Goal: Task Accomplishment & Management: Complete application form

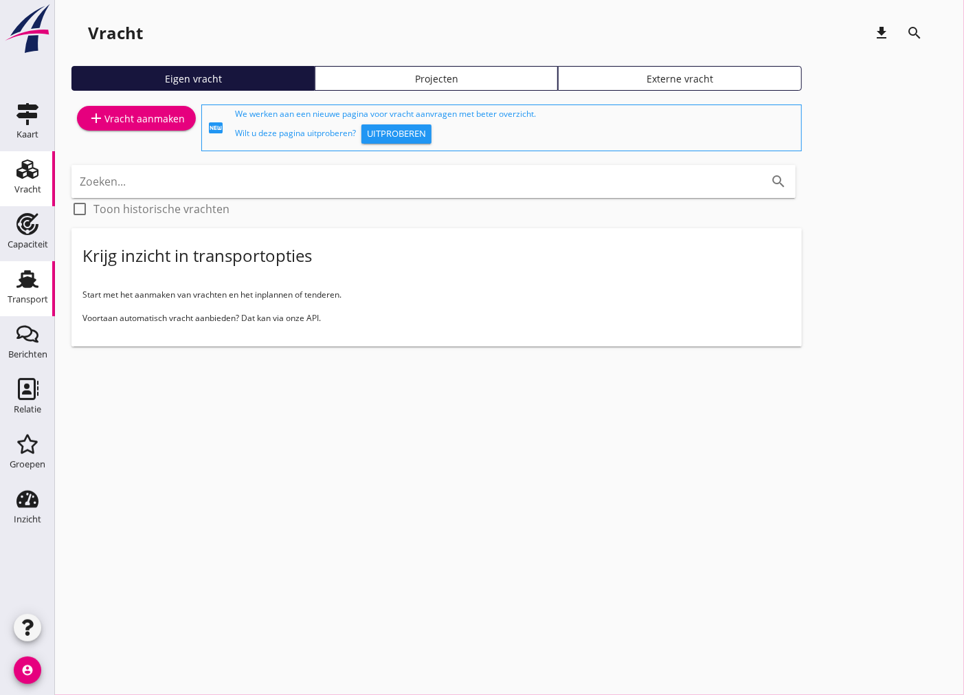
click at [31, 282] on use at bounding box center [27, 279] width 22 height 18
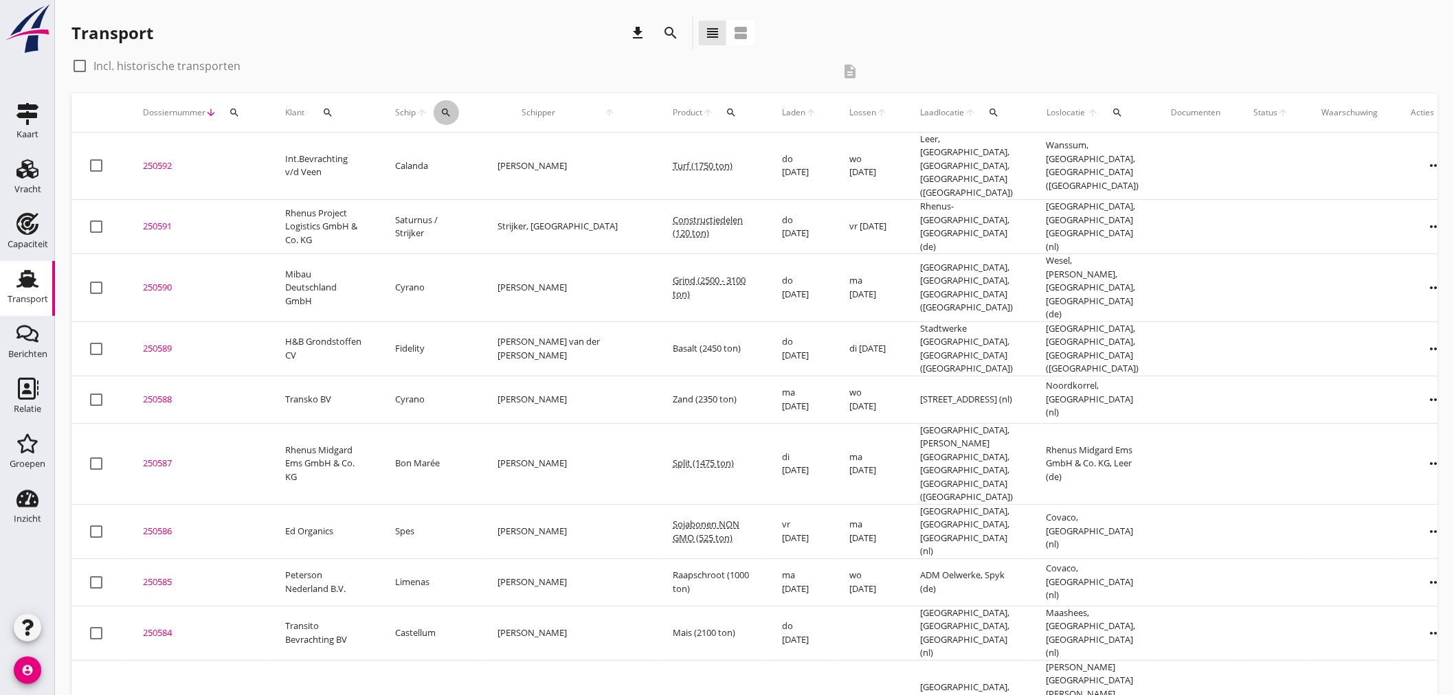
click at [448, 108] on div "search" at bounding box center [446, 112] width 25 height 11
click at [486, 156] on input "Zoek op (scheeps)naam" at bounding box center [520, 153] width 143 height 22
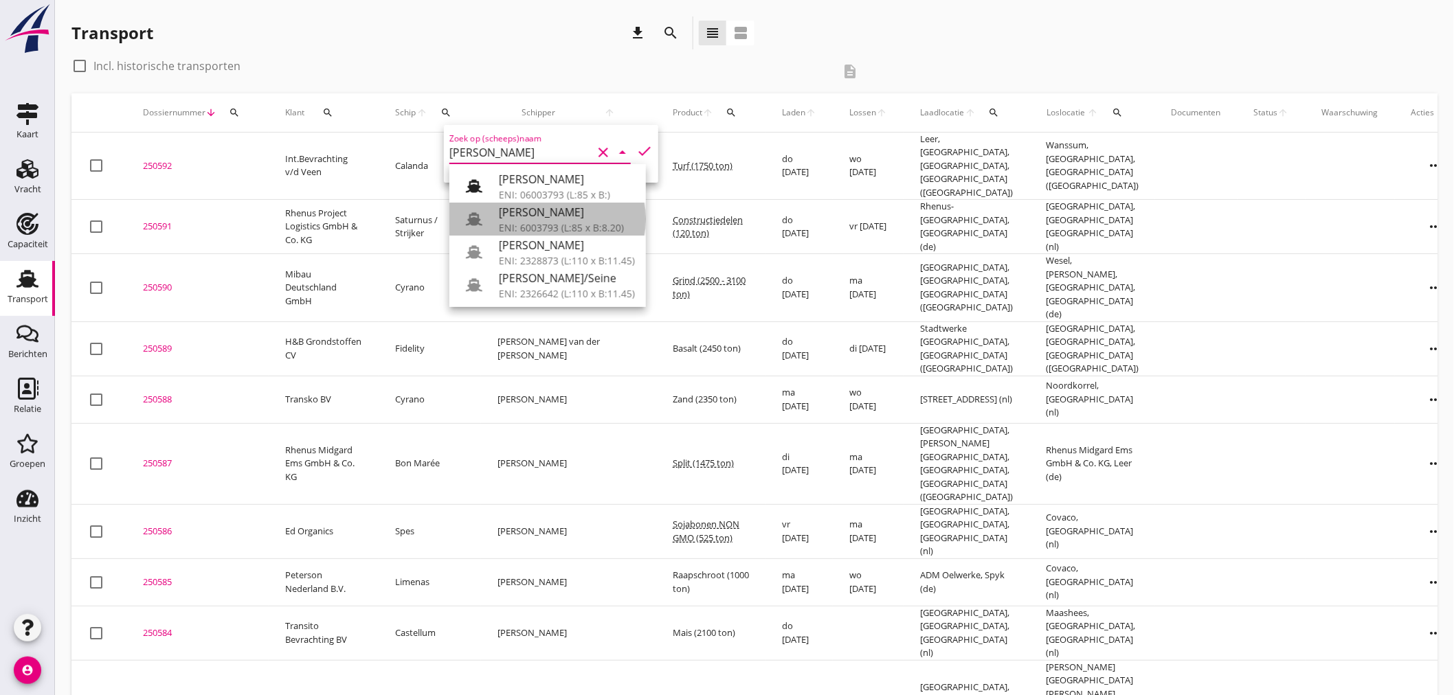
click at [568, 223] on div "ENI: 6003793 (L:85 x B:8.20)" at bounding box center [567, 228] width 136 height 14
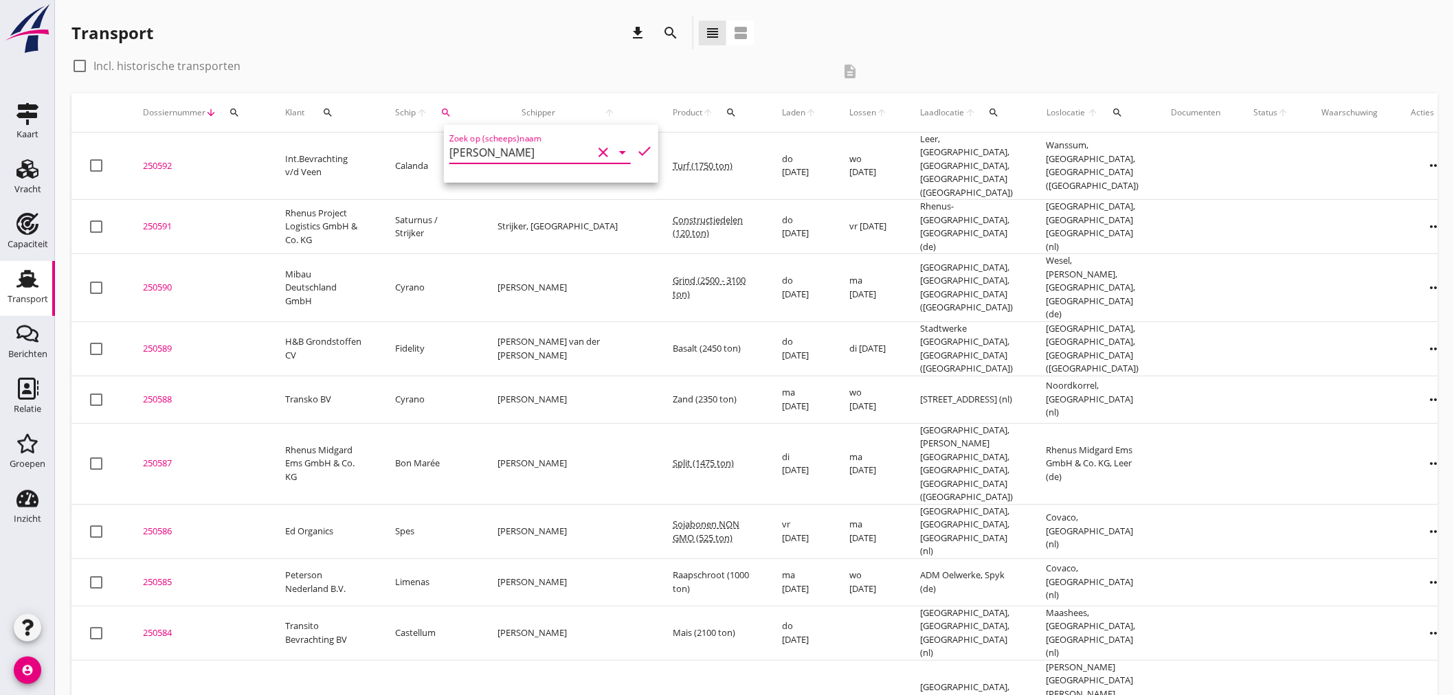
click at [636, 148] on icon "check" at bounding box center [644, 151] width 16 height 16
type input "[PERSON_NAME]"
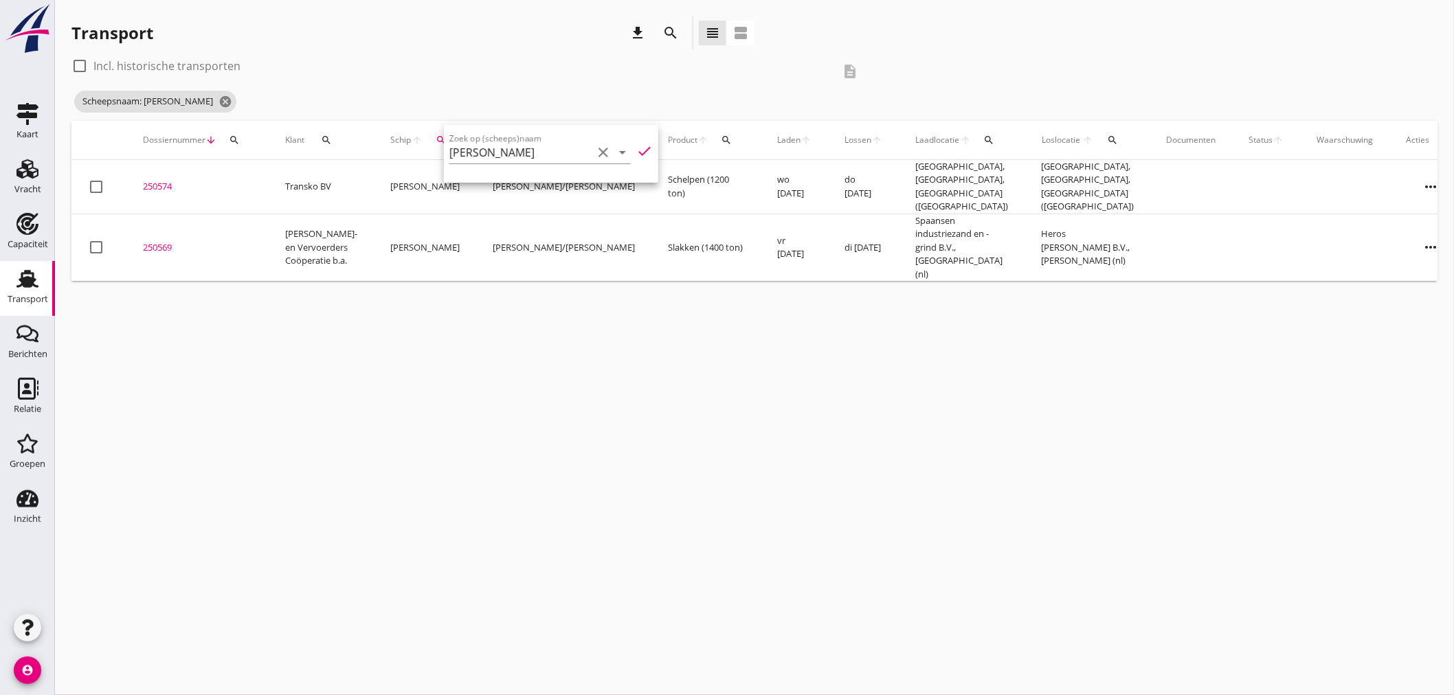
click at [662, 364] on div "cancel You are impersonating another user. Transport download search view_headl…" at bounding box center [754, 347] width 1399 height 695
click at [963, 228] on icon "more_horiz" at bounding box center [1431, 247] width 38 height 38
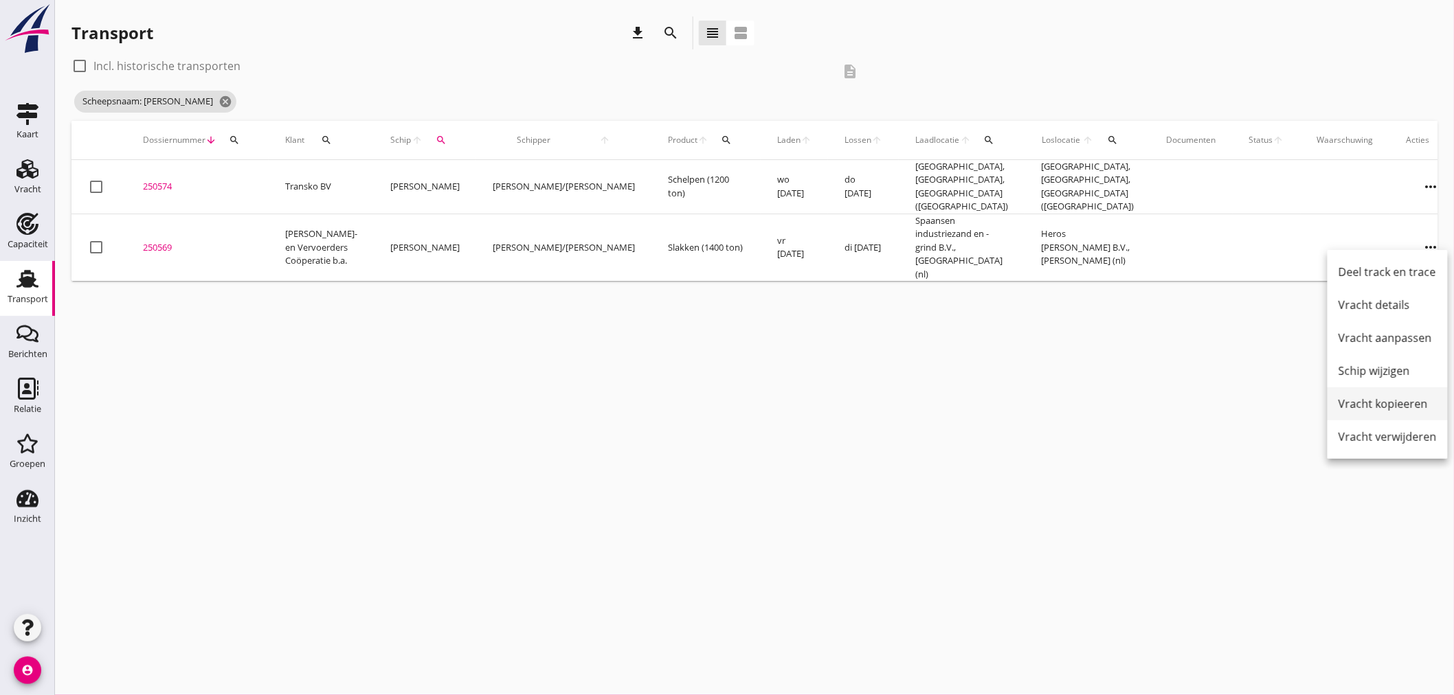
click at [963, 413] on link "Vracht kopieeren" at bounding box center [1388, 404] width 120 height 33
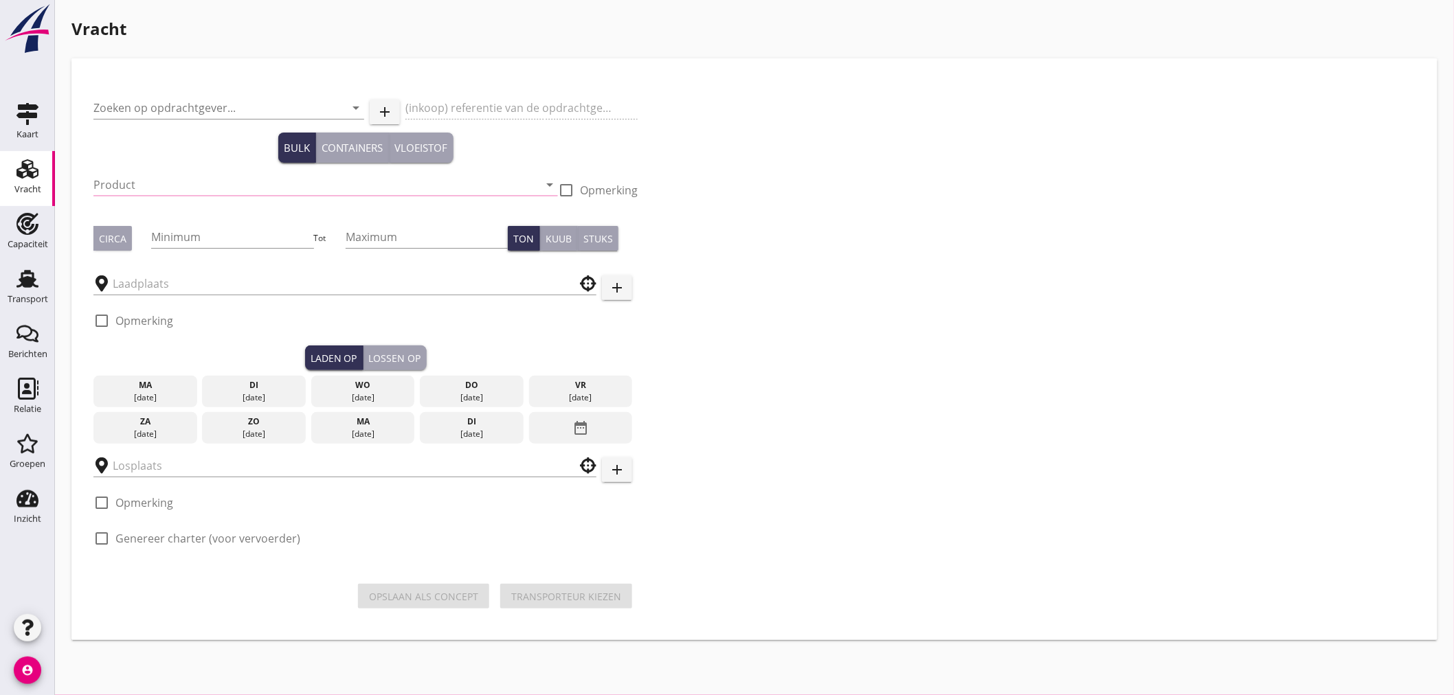
type input "[PERSON_NAME]- en Vervoerders Coöperatie b.a."
type input "Slakken (6152)"
type input "1400"
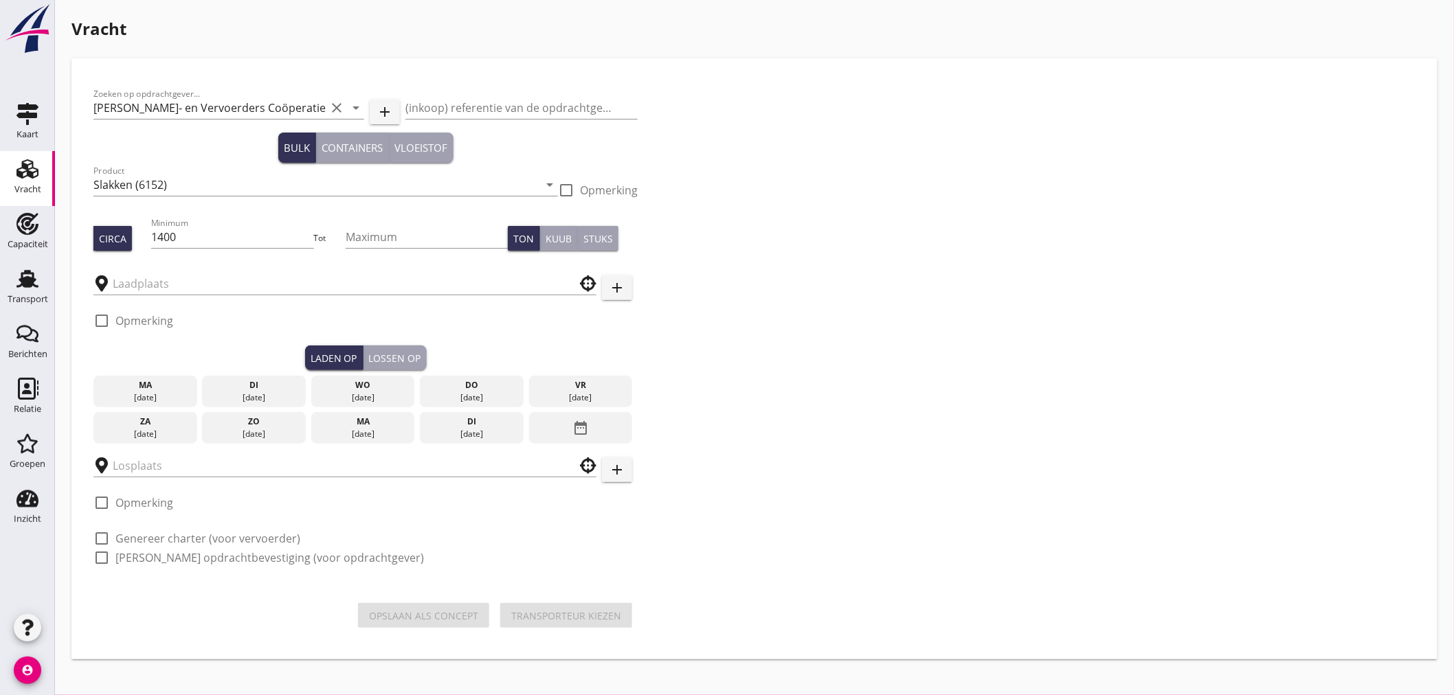
type input "Spaansen industriezand en -grind B.V."
type input "Heros [PERSON_NAME] B.V."
checkbox input "true"
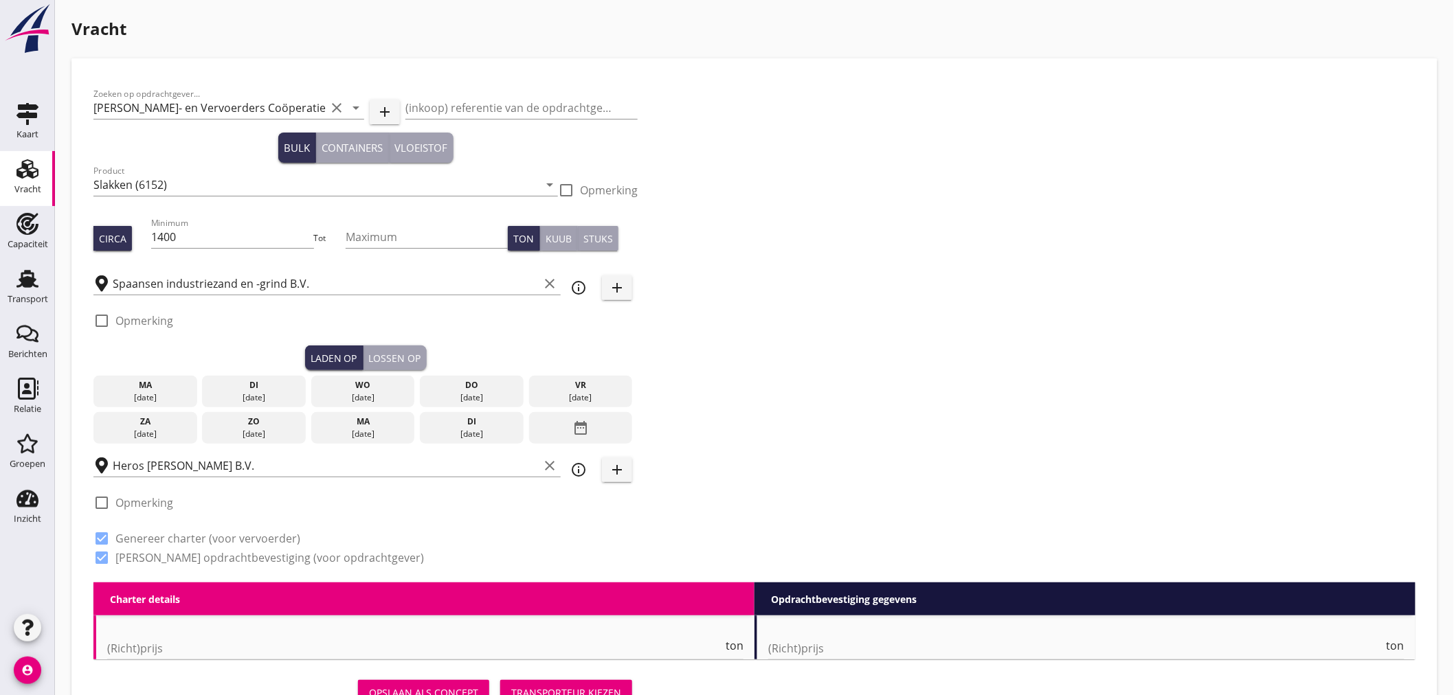
type input "6.25"
checkbox input "false"
radio input "false"
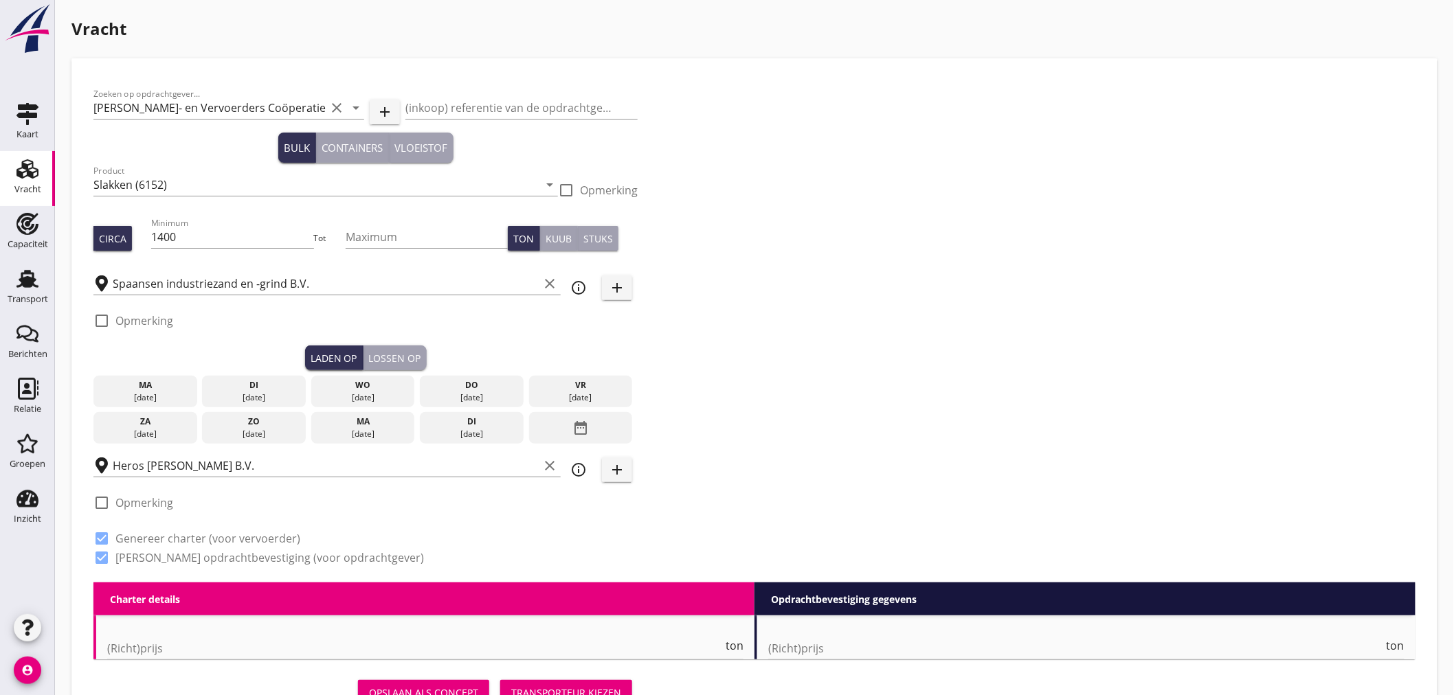
checkbox input "true"
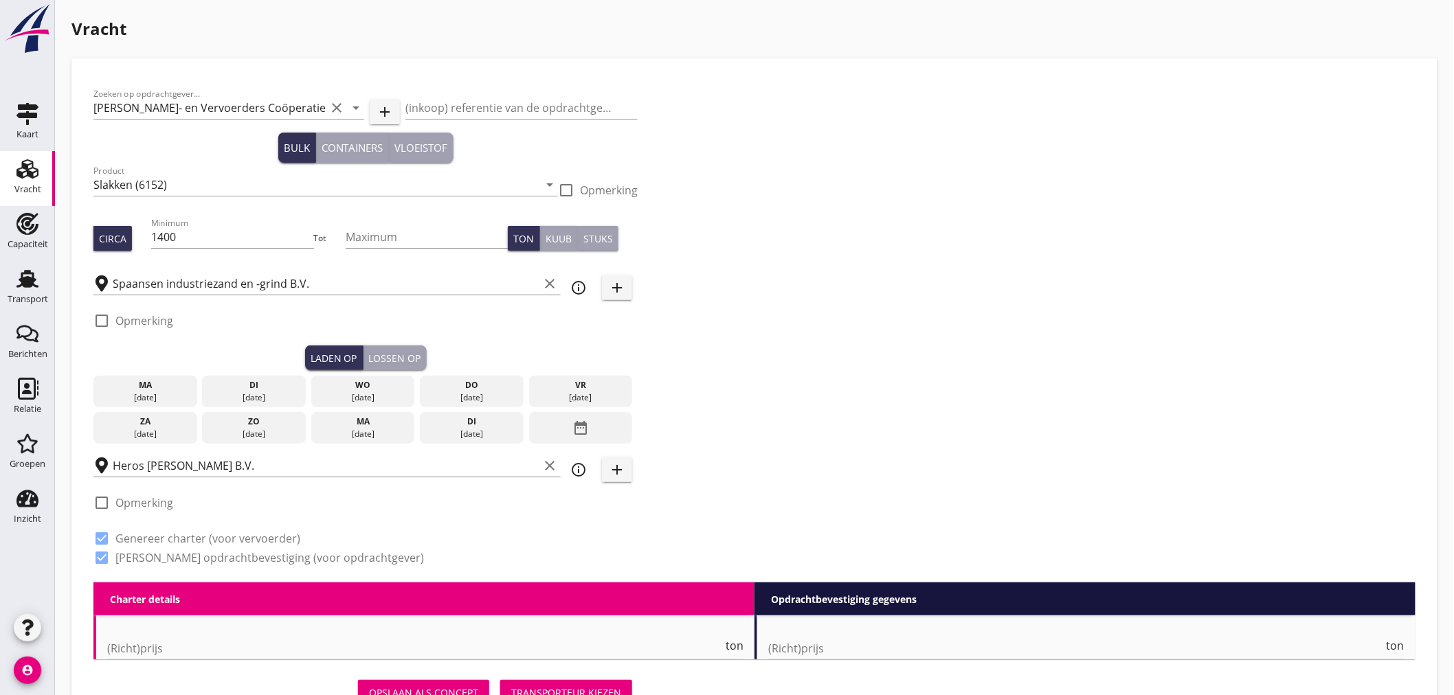
type input "24"
type input "5"
type input "14"
type input "7"
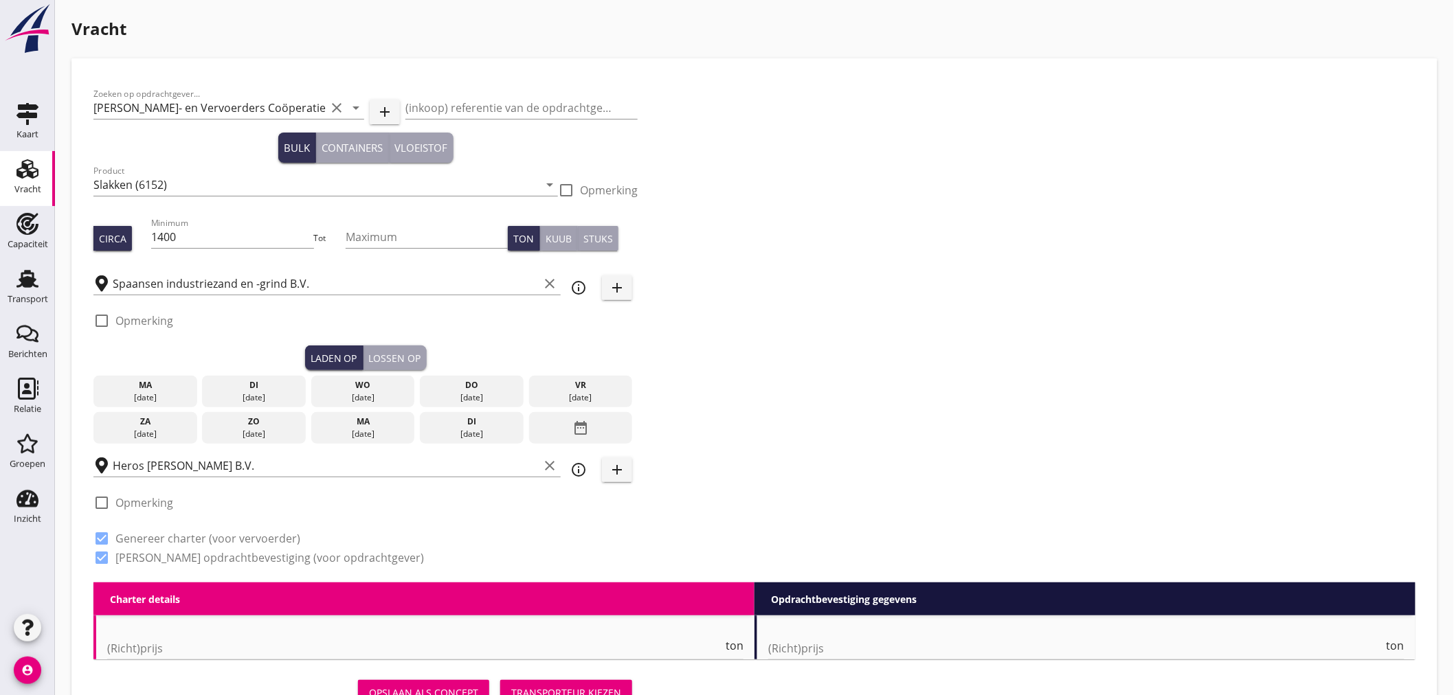
checkbox input "false"
radio input "false"
checkbox input "true"
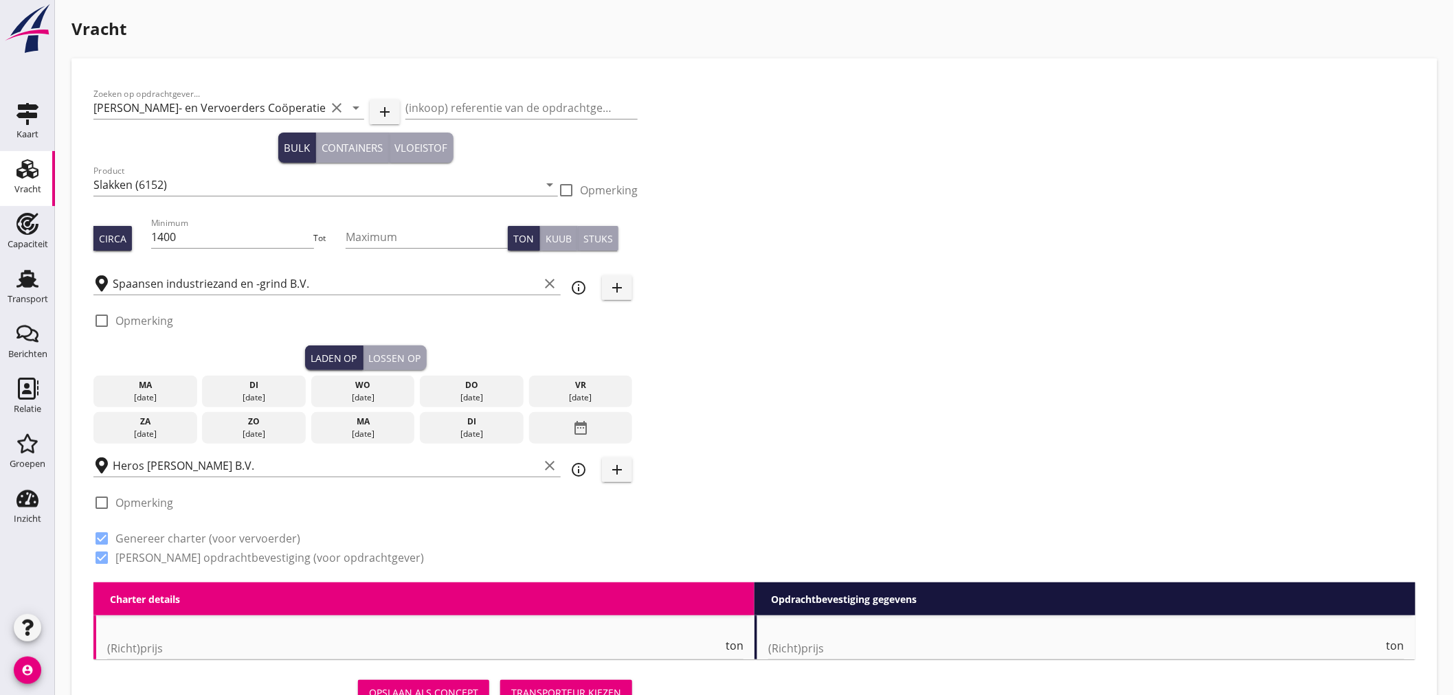
checkbox input "true"
type input "24"
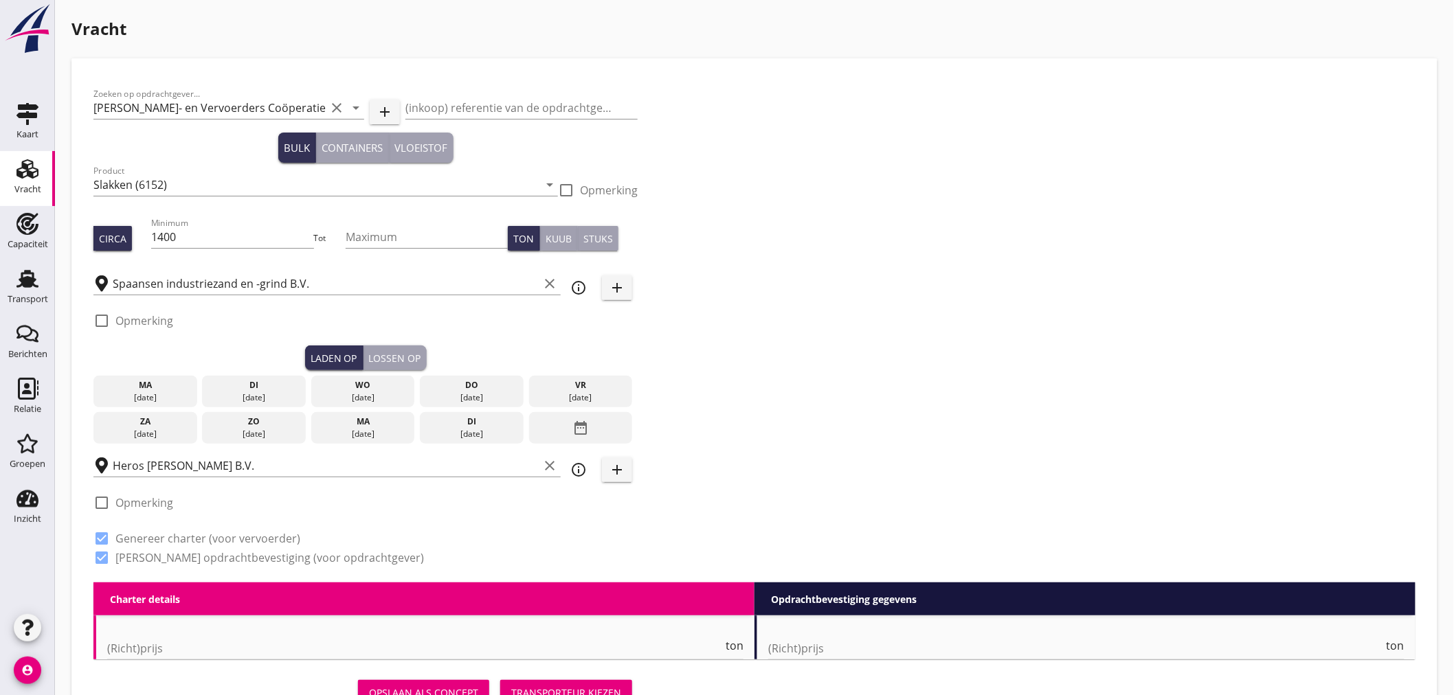
type input "24"
type input "0"
type input "14"
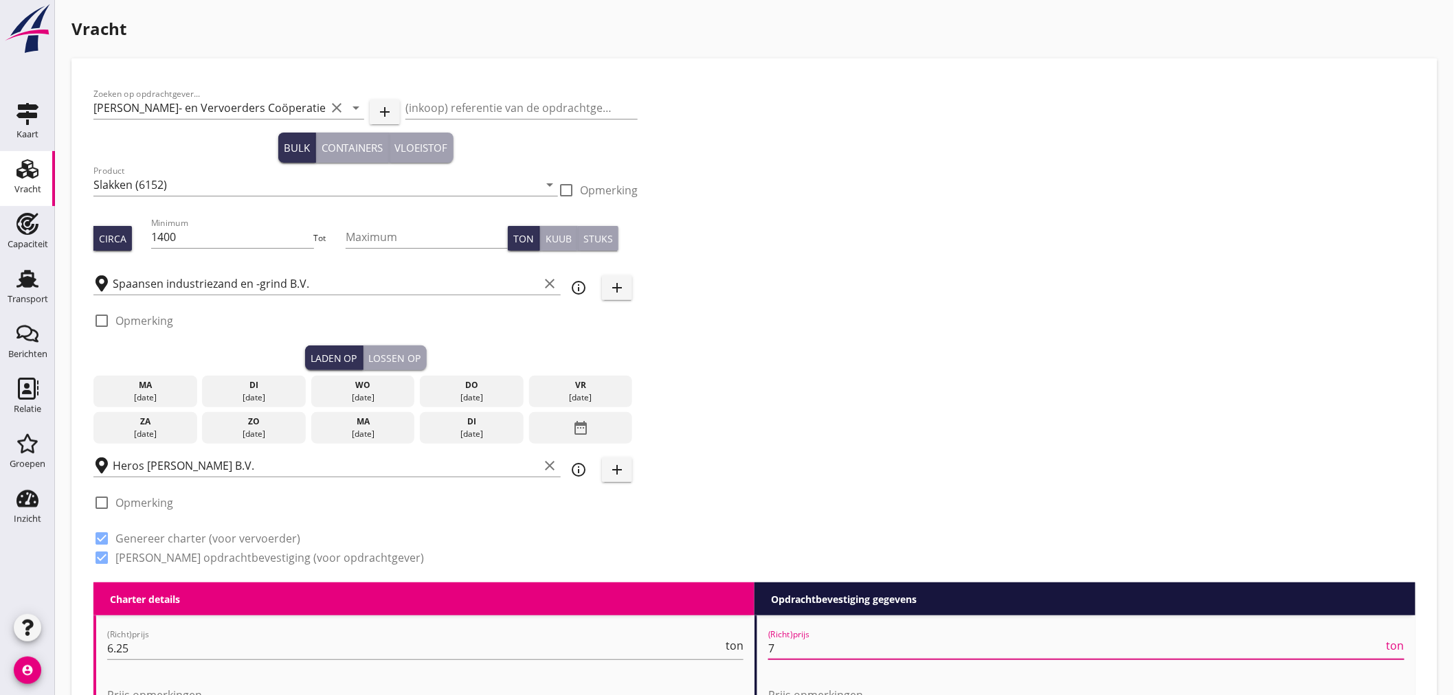
drag, startPoint x: 784, startPoint y: 647, endPoint x: 759, endPoint y: 647, distance: 24.7
type input "6"
type input "6.50"
click at [587, 394] on div "[DATE]" at bounding box center [581, 398] width 97 height 12
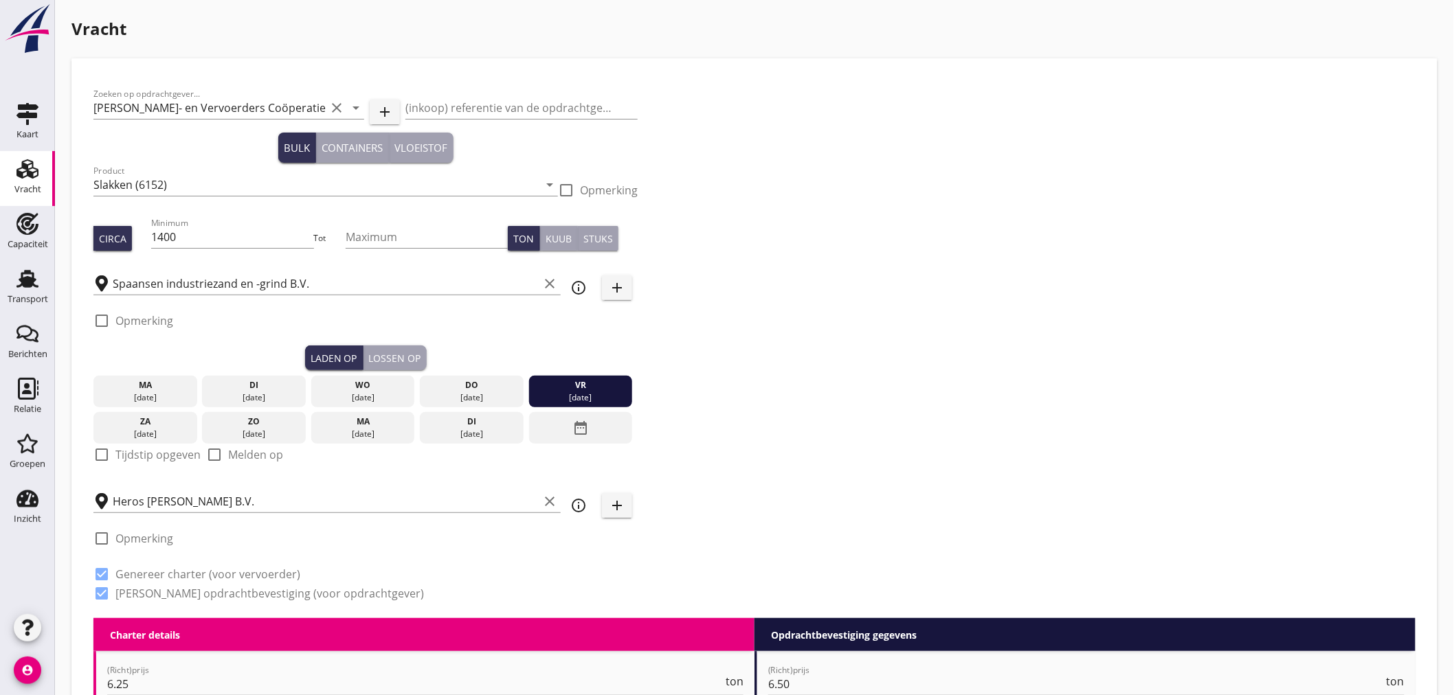
click at [104, 456] on div at bounding box center [101, 454] width 23 height 23
checkbox input "true"
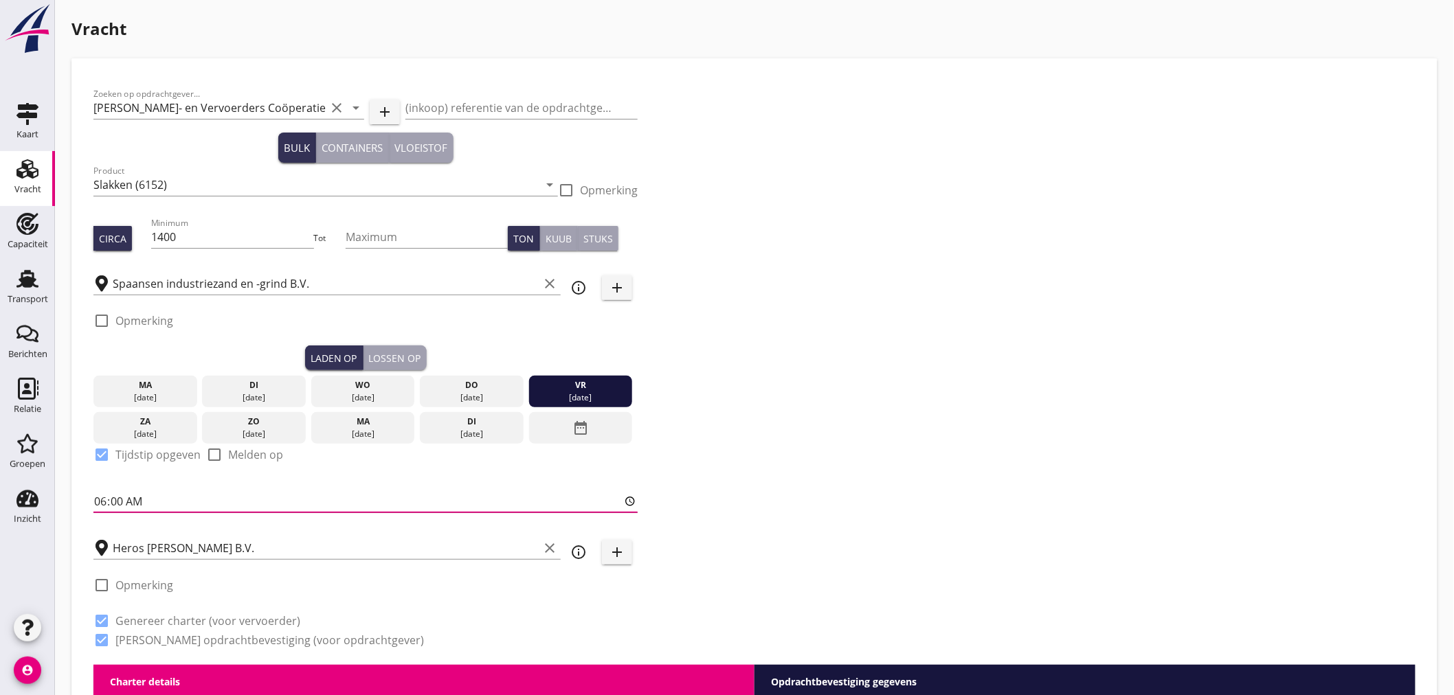
click at [102, 504] on input "06:00" at bounding box center [365, 502] width 544 height 22
type input "13:45"
click at [388, 361] on div "Lossen op" at bounding box center [395, 358] width 52 height 14
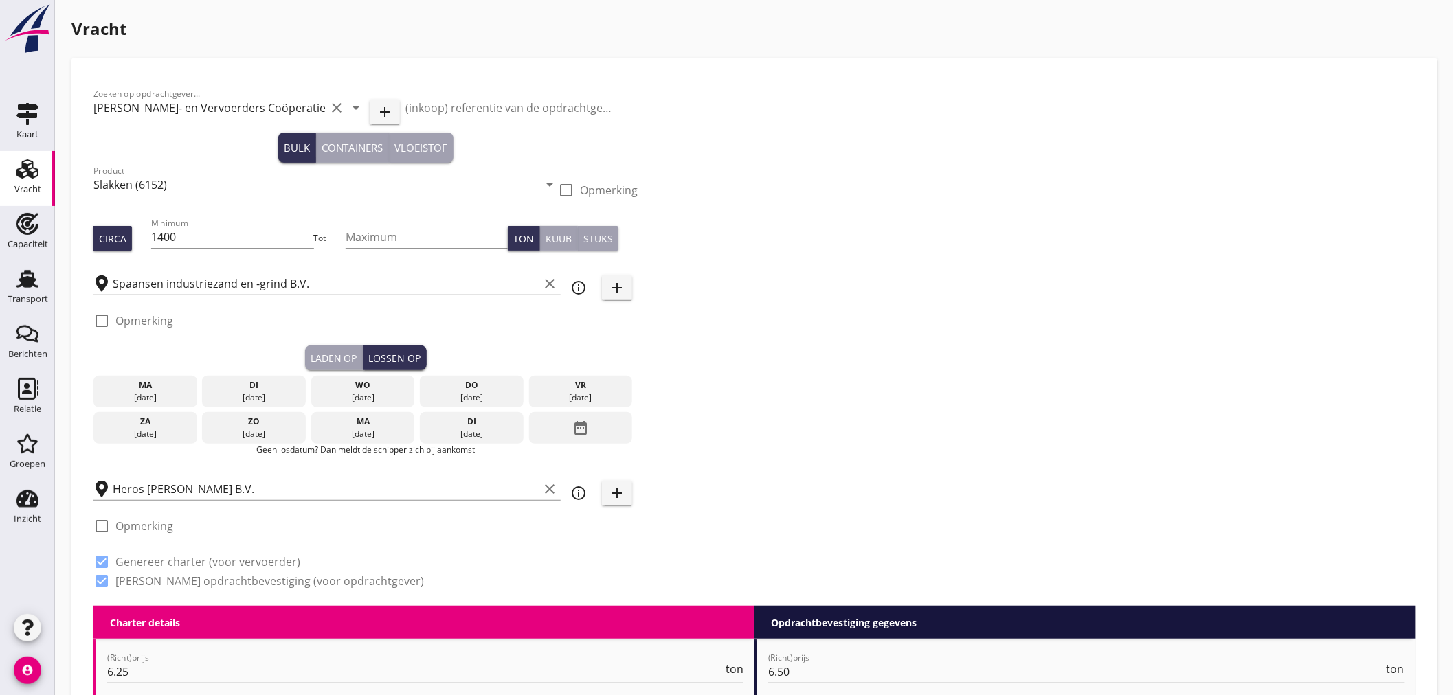
click at [452, 425] on div "di" at bounding box center [471, 422] width 97 height 12
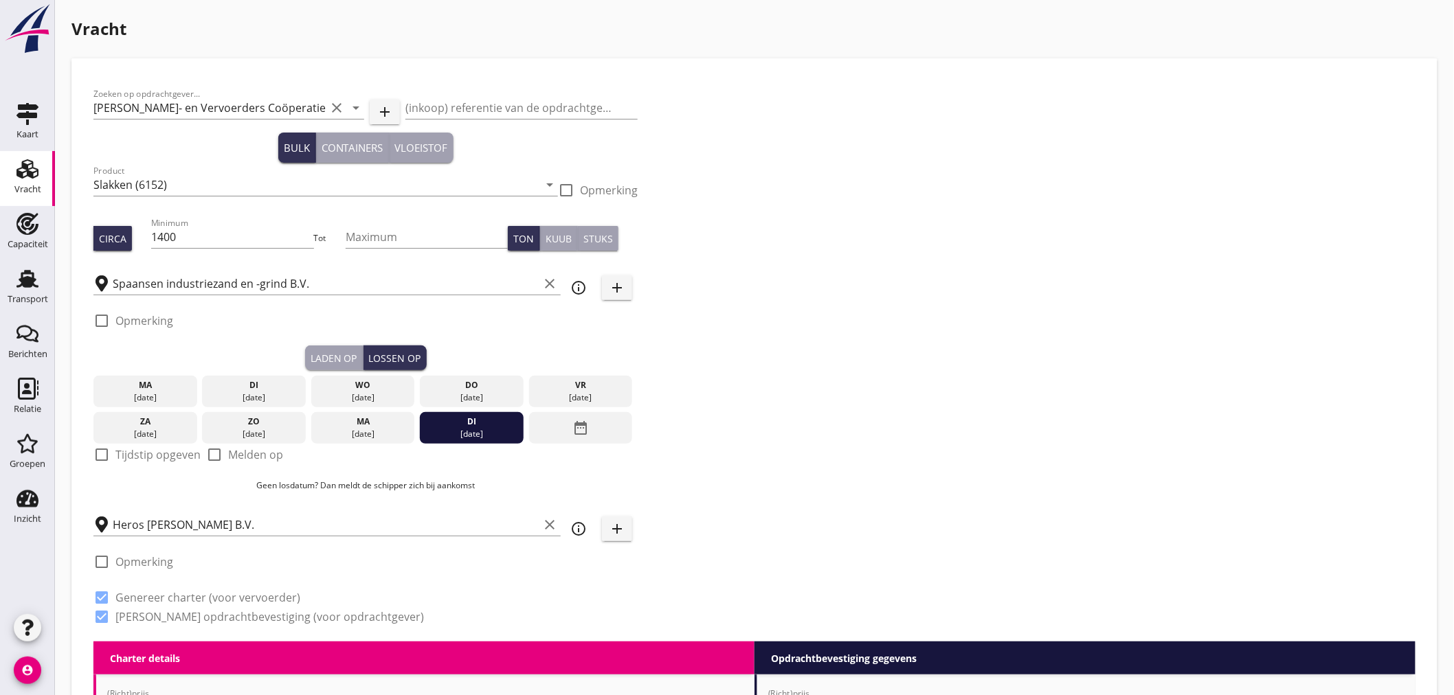
click at [103, 456] on div at bounding box center [101, 454] width 23 height 23
checkbox input "true"
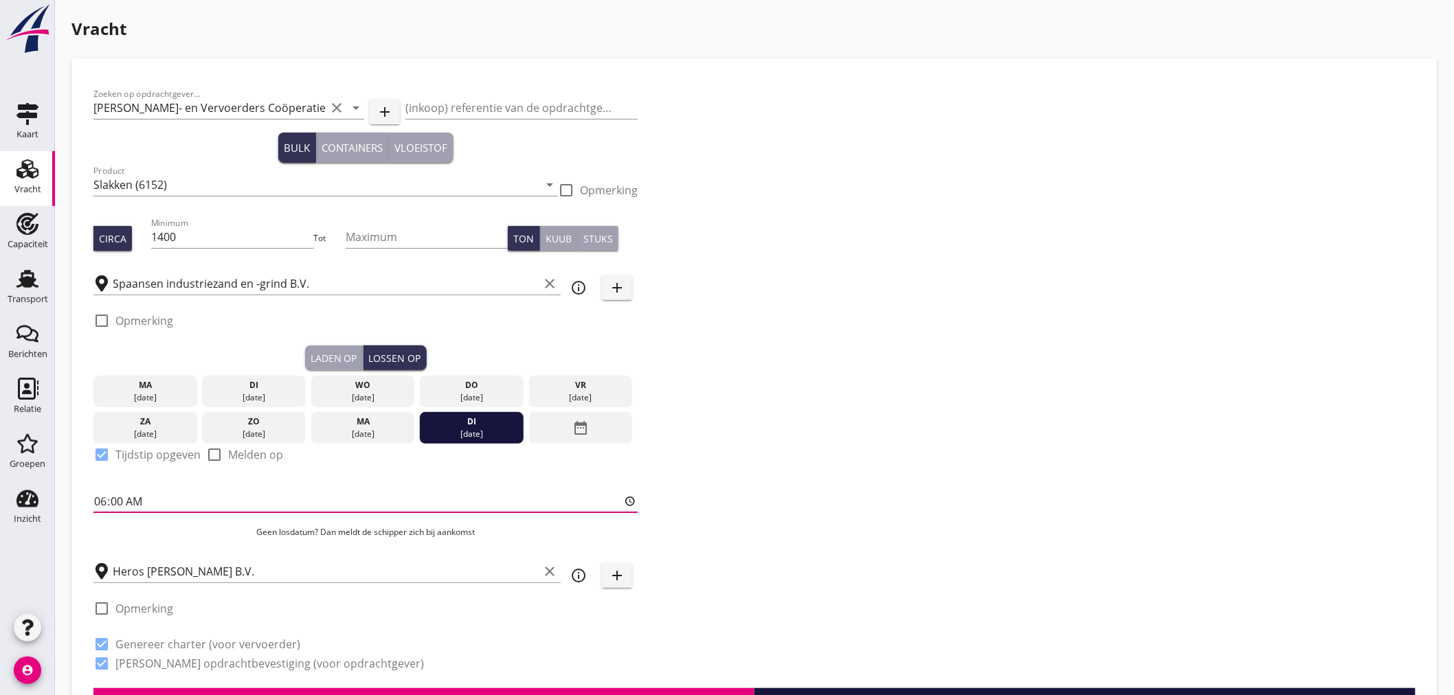
click at [120, 502] on input "06:00" at bounding box center [365, 502] width 544 height 22
type input "06:01"
click at [963, 429] on div "Zoeken op opdrachtgever... [PERSON_NAME]- en Vervoerders Coöperatie b.a. clear …" at bounding box center [754, 384] width 1333 height 608
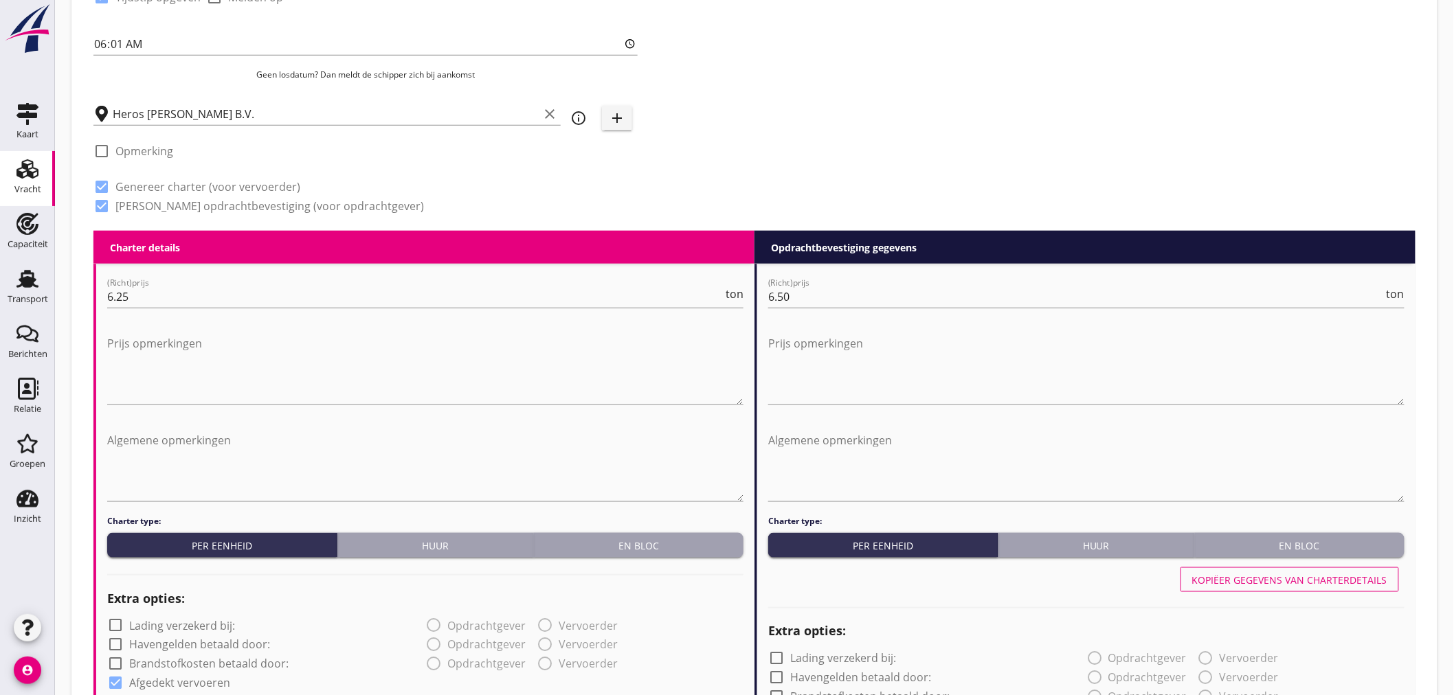
scroll to position [992, 0]
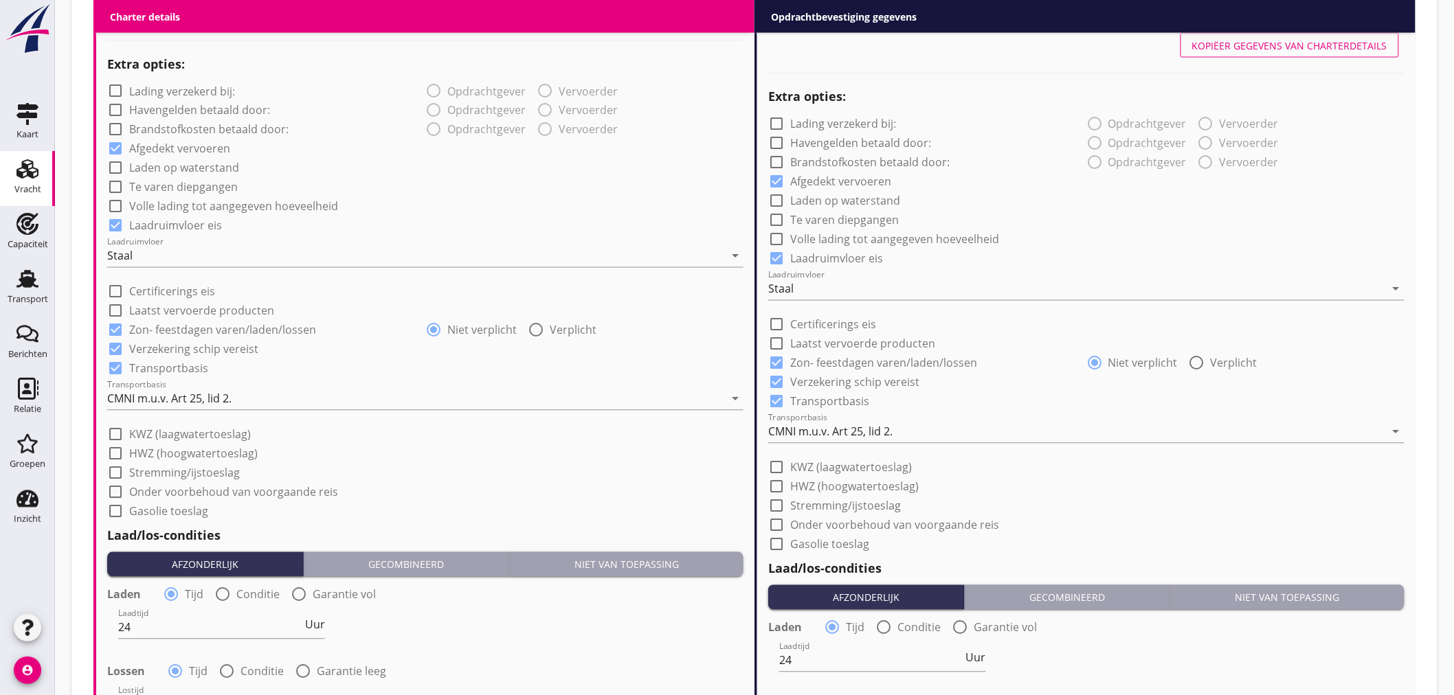
click at [783, 529] on div at bounding box center [776, 525] width 23 height 23
checkbox input "true"
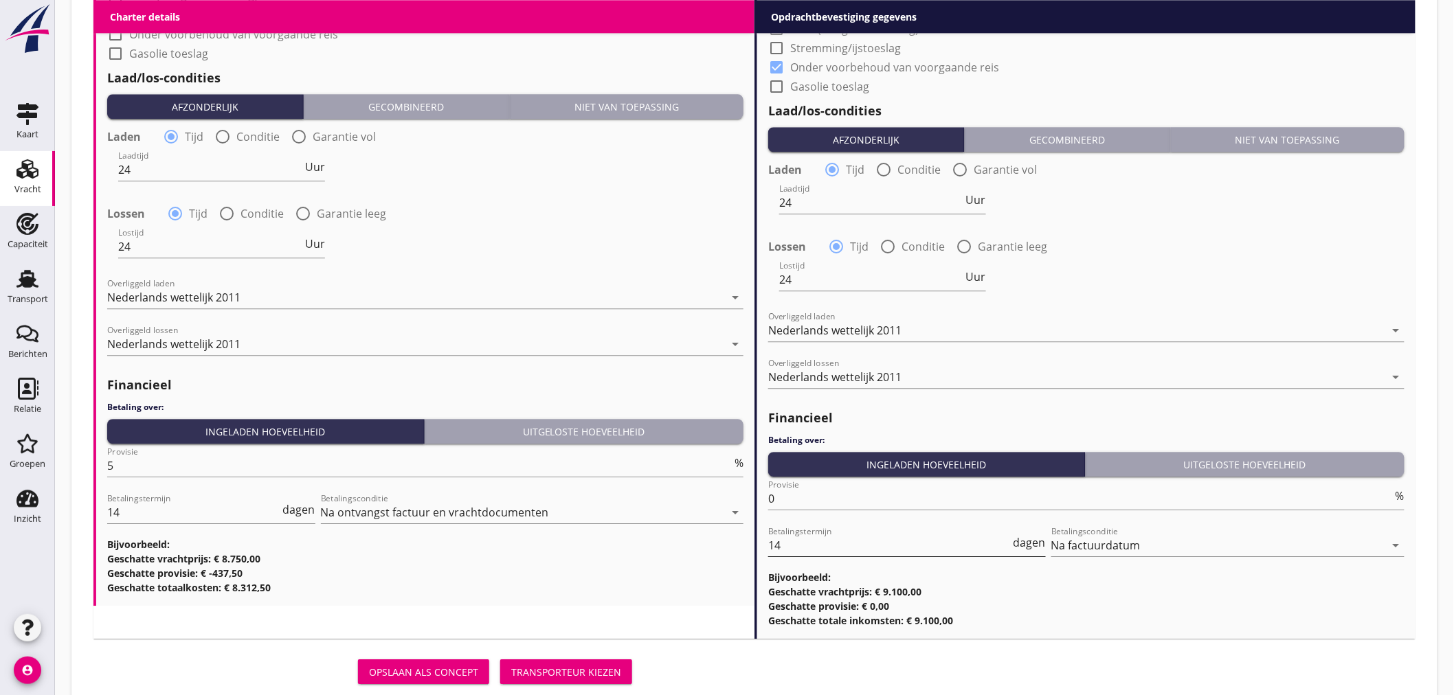
scroll to position [1486, 0]
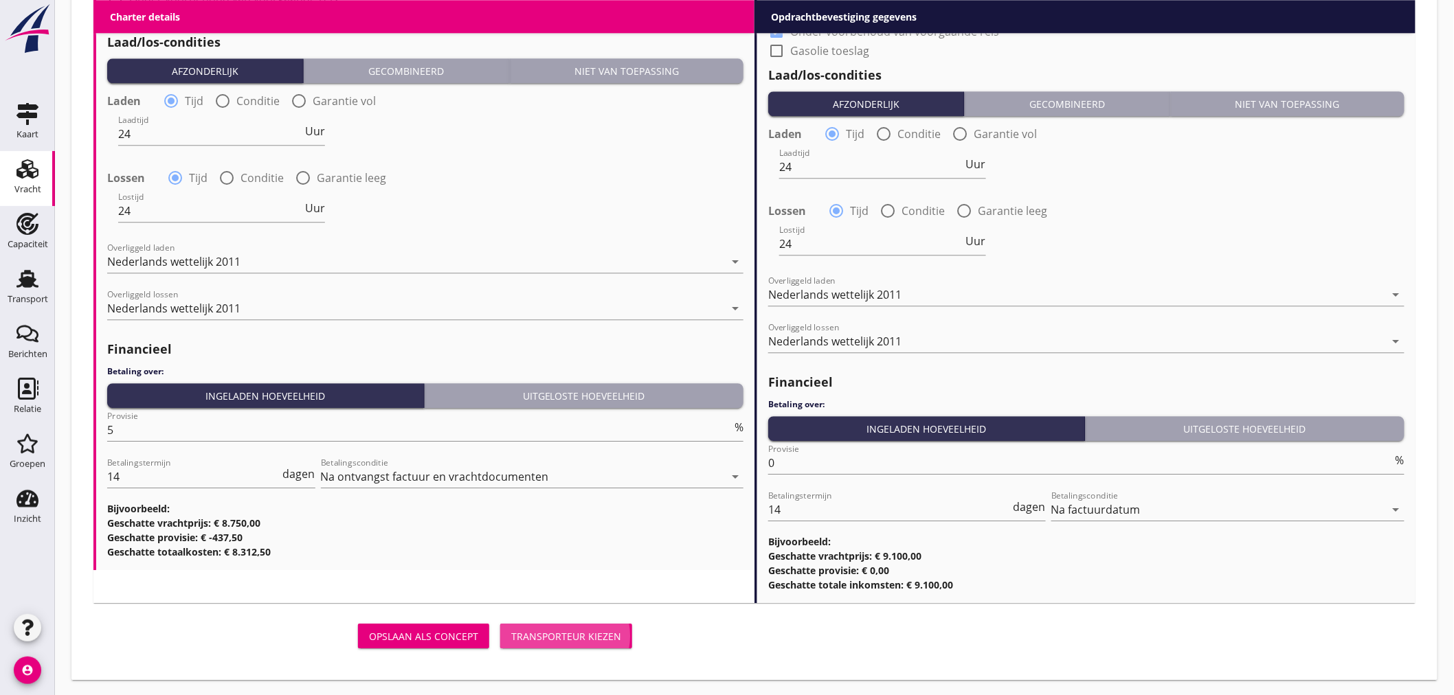
click at [612, 636] on div "Transporteur kiezen" at bounding box center [566, 636] width 110 height 14
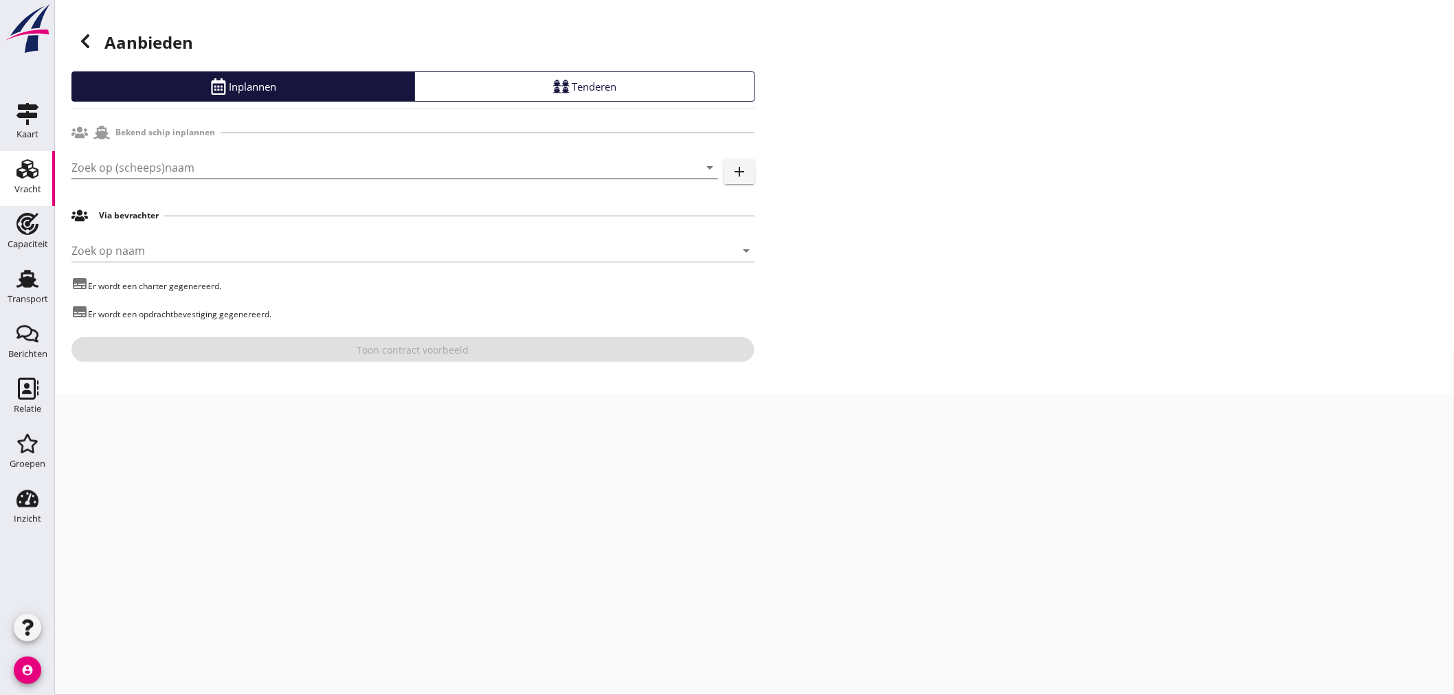
click at [225, 170] on input "Zoek op (scheeps)naam" at bounding box center [375, 168] width 608 height 22
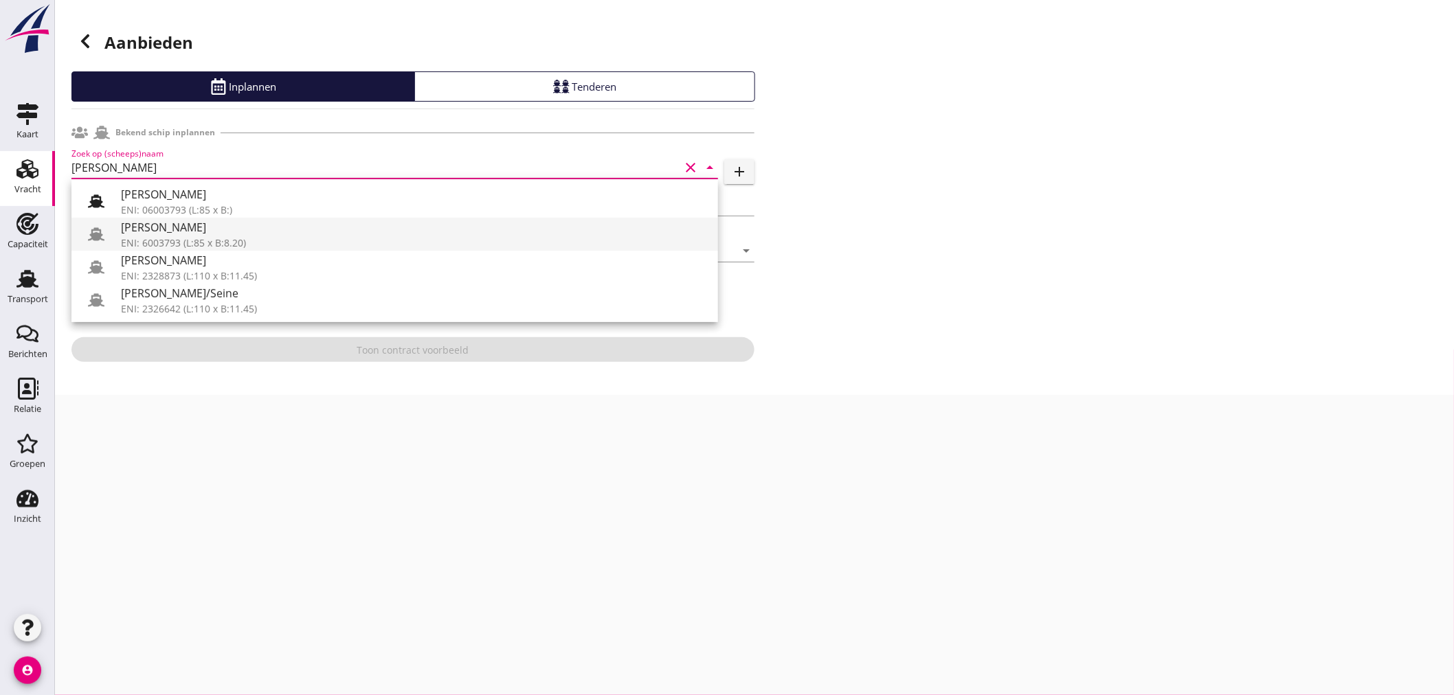
click at [316, 230] on div "[PERSON_NAME]" at bounding box center [414, 227] width 586 height 16
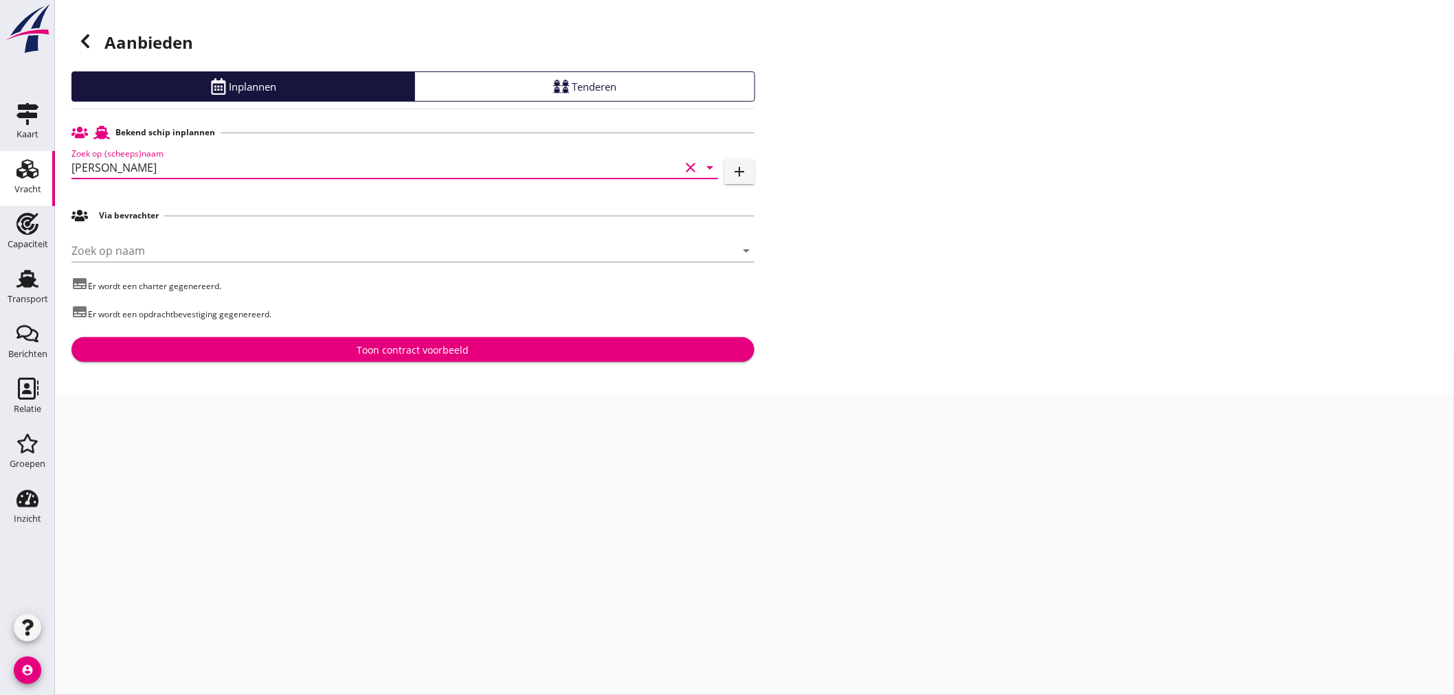
type input "[PERSON_NAME]"
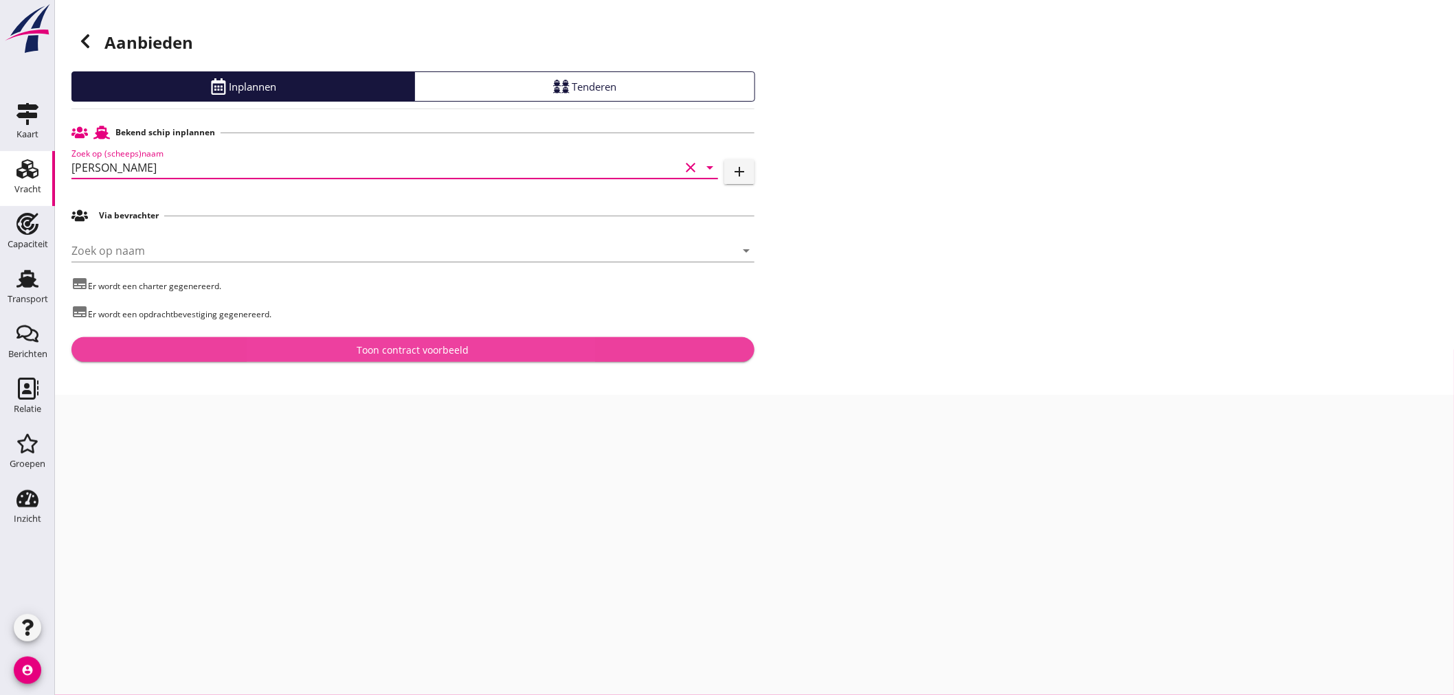
click at [401, 361] on button "Toon contract voorbeeld" at bounding box center [412, 349] width 683 height 25
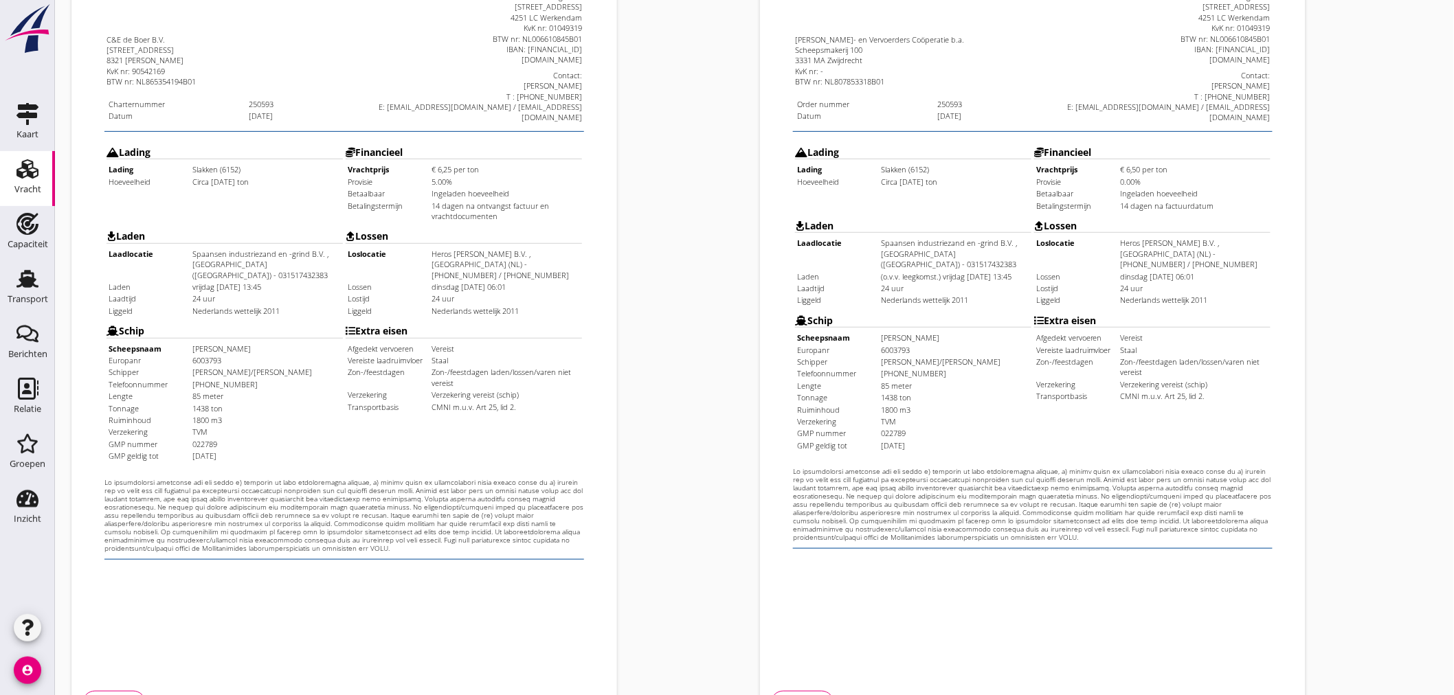
scroll to position [321, 0]
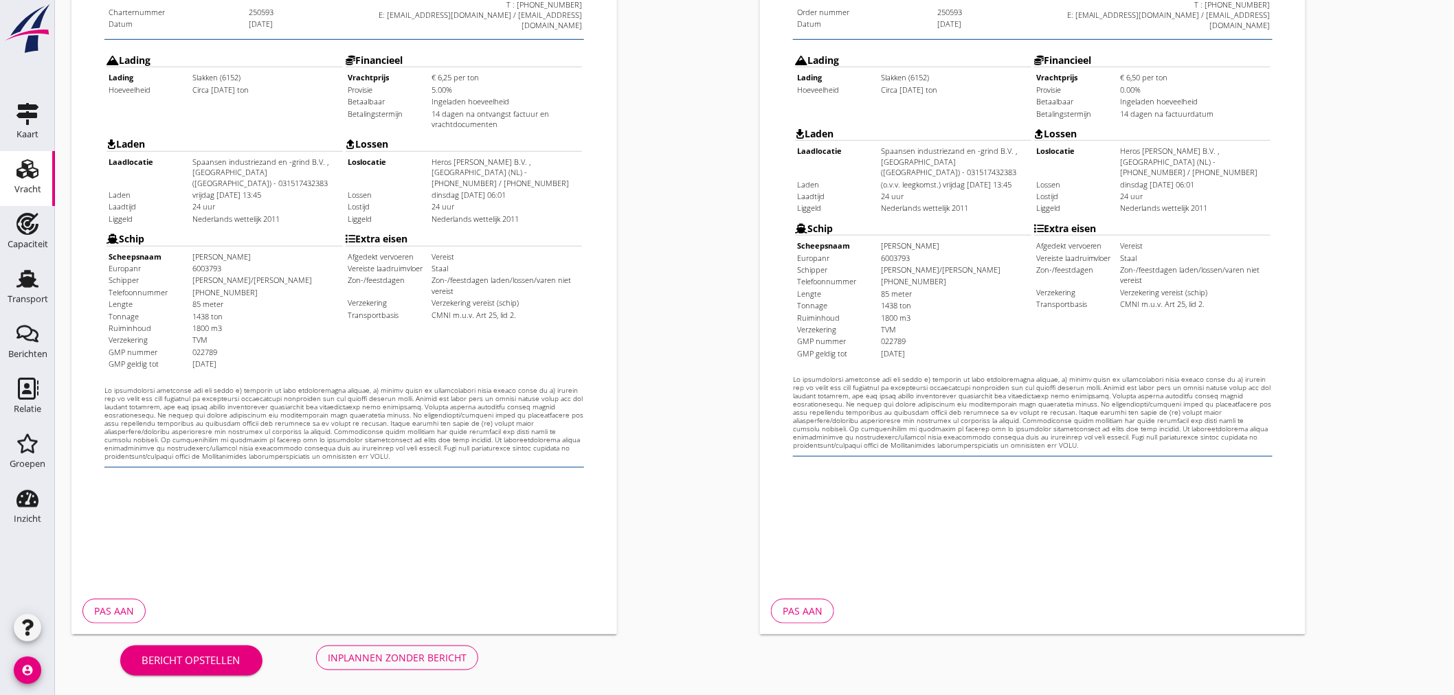
click at [399, 667] on button "Inplannen zonder bericht" at bounding box center [397, 658] width 162 height 25
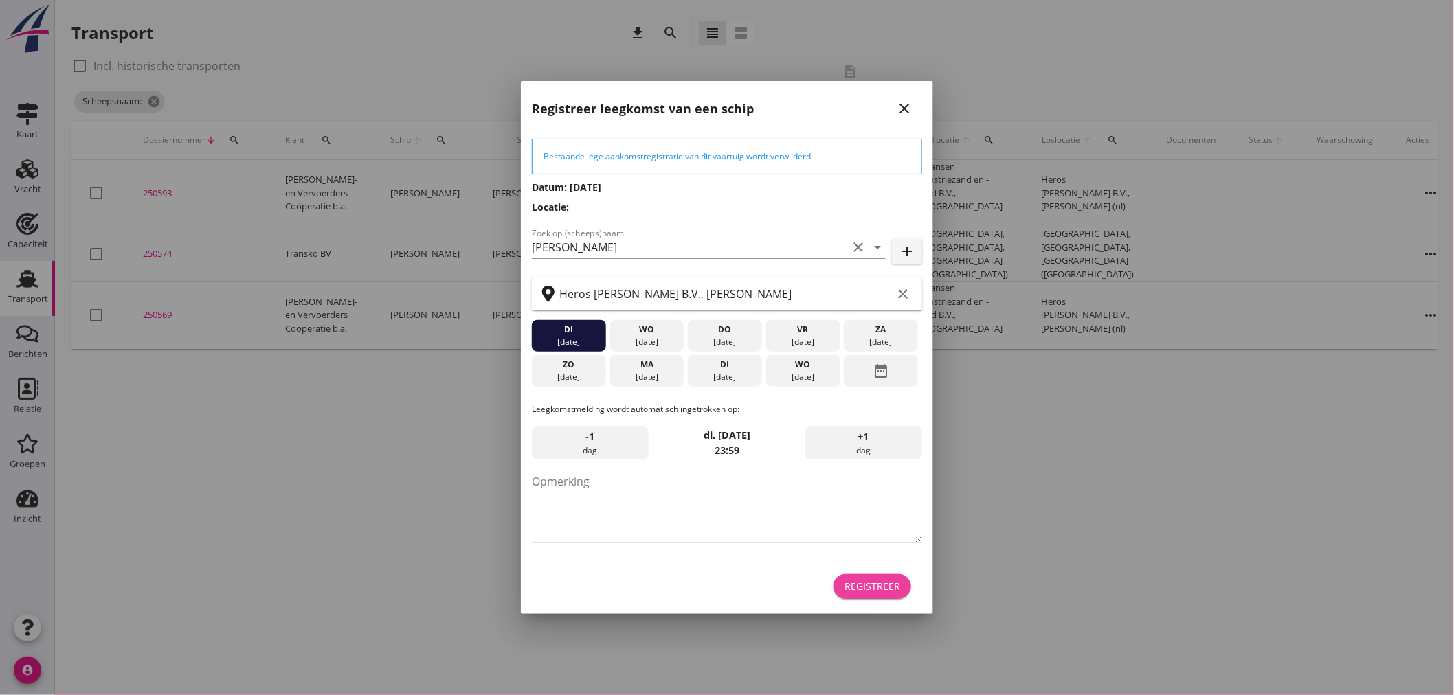
click at [866, 585] on div "Registreer" at bounding box center [872, 586] width 56 height 14
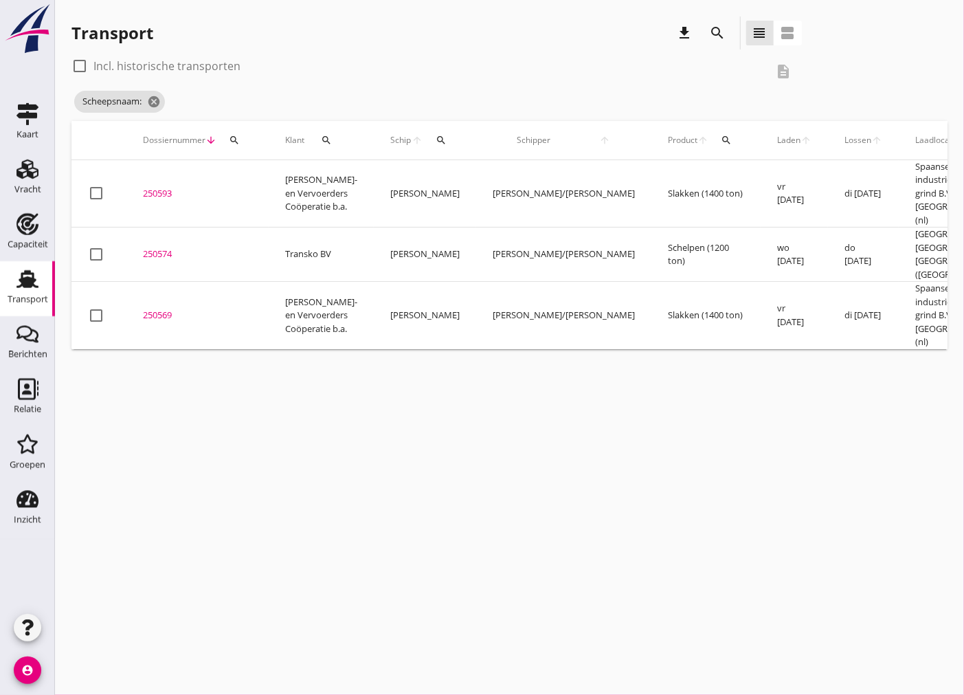
click at [175, 187] on div "250593" at bounding box center [197, 194] width 109 height 14
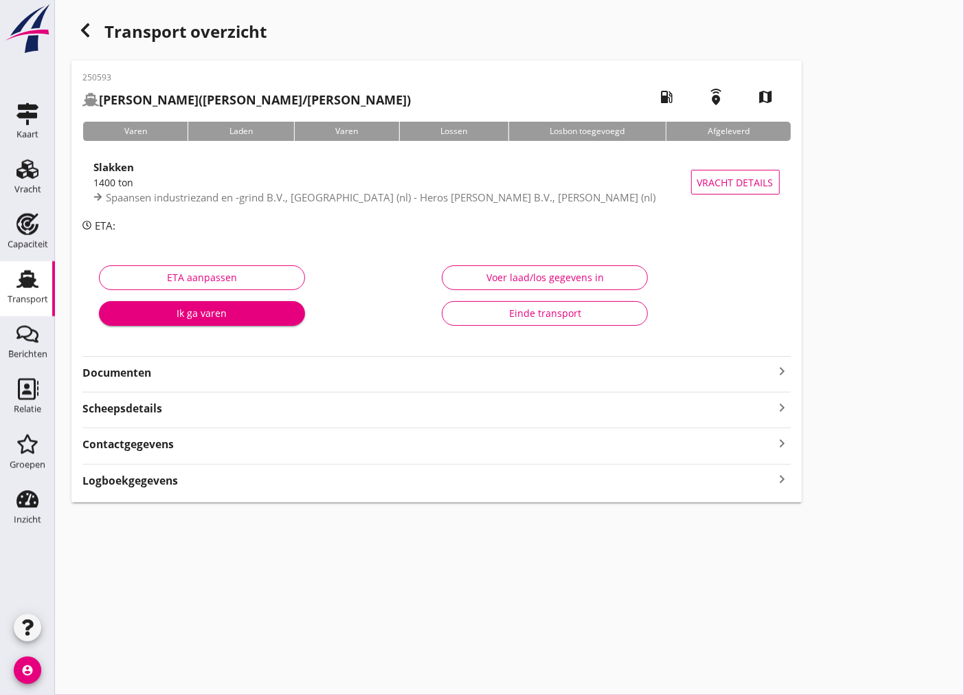
click at [382, 363] on div "Documenten keyboard_arrow_right" at bounding box center [436, 371] width 708 height 19
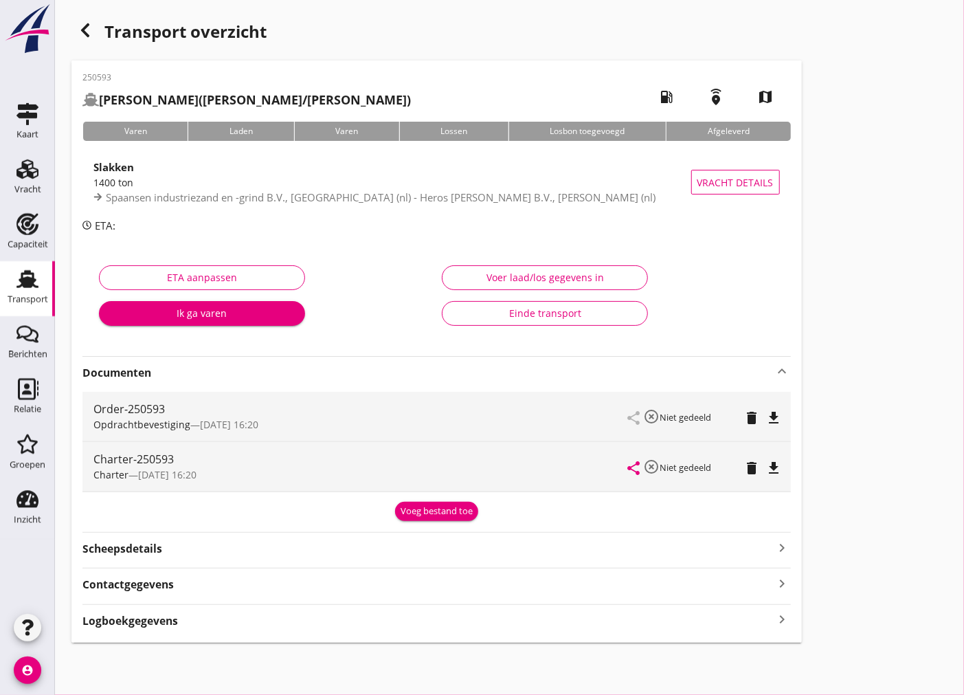
click at [782, 409] on div "Order-250593 Opdrachtbevestiging — [DATE] 16:20 share highlight_off Niet gedeel…" at bounding box center [436, 416] width 708 height 49
click at [777, 416] on icon "file_download" at bounding box center [774, 418] width 16 height 16
click at [777, 470] on icon "file_download" at bounding box center [774, 468] width 16 height 16
